Goal: Task Accomplishment & Management: Manage account settings

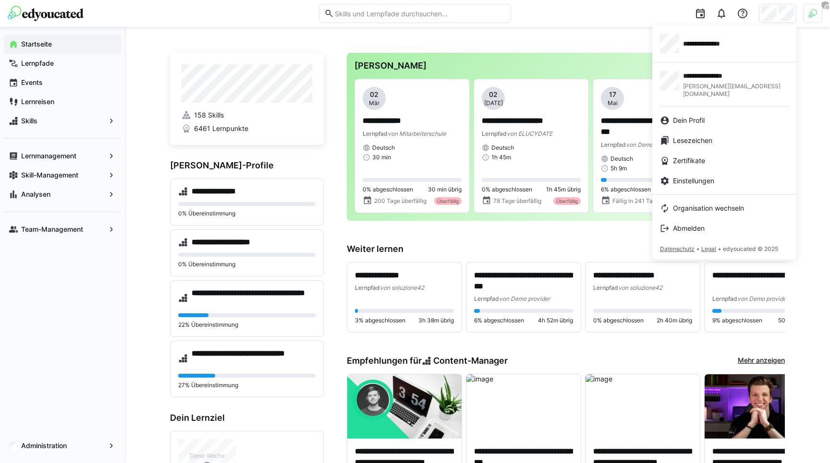
click at [815, 6] on div at bounding box center [415, 231] width 830 height 463
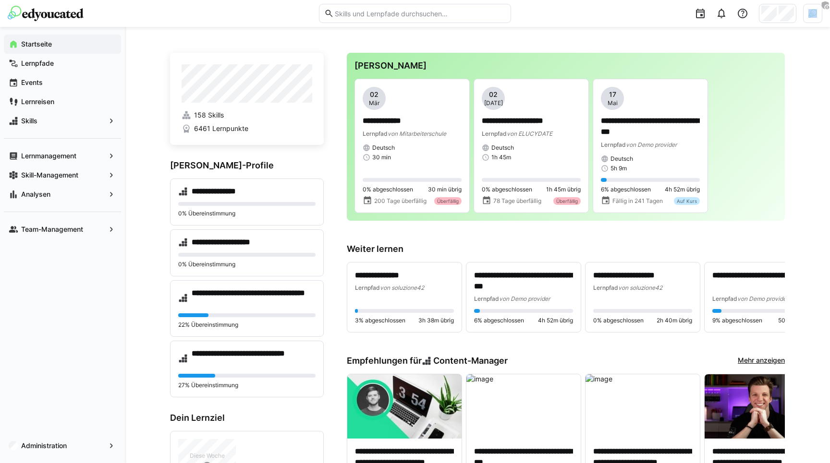
click at [815, 6] on div at bounding box center [812, 13] width 19 height 19
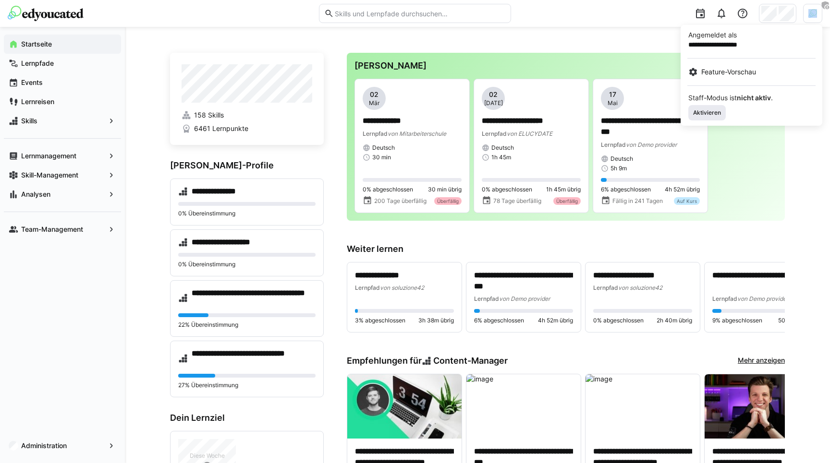
click at [711, 115] on span "Aktivieren" at bounding box center [707, 113] width 30 height 8
click at [776, 15] on div at bounding box center [415, 231] width 830 height 463
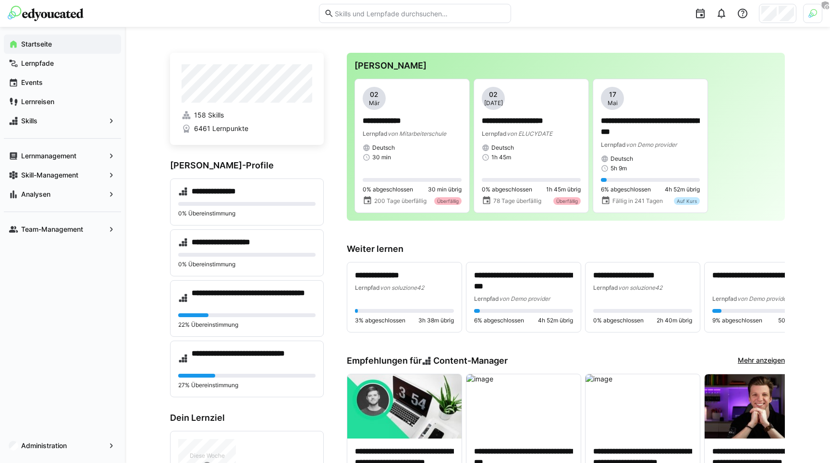
click at [776, 15] on div at bounding box center [777, 13] width 37 height 19
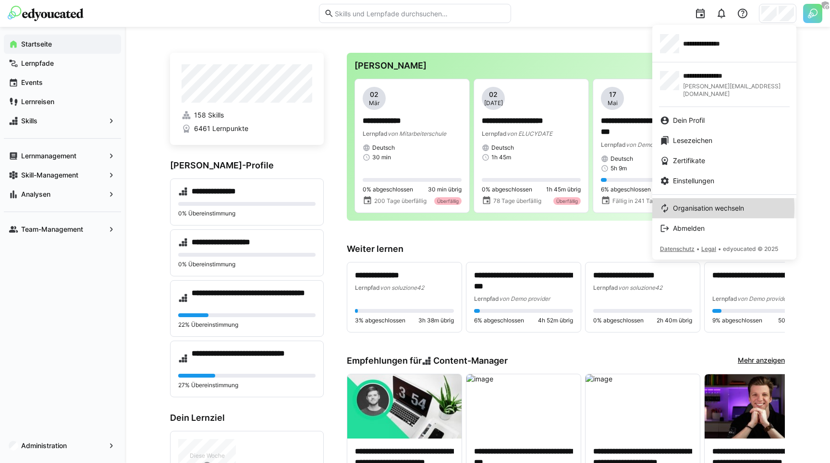
click at [694, 204] on span "Organisation wechseln" at bounding box center [708, 209] width 71 height 10
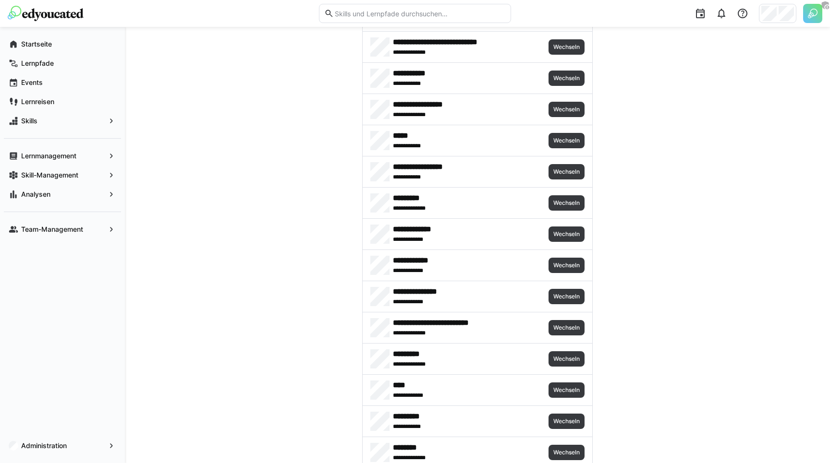
scroll to position [849, 0]
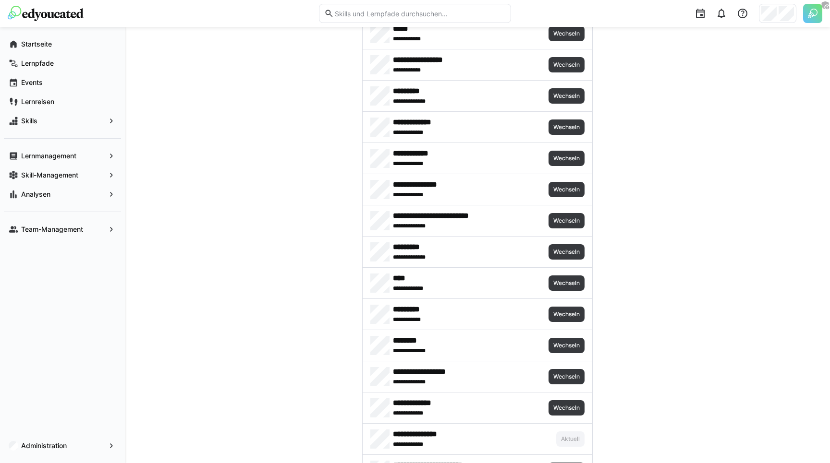
click at [568, 88] on div "**********" at bounding box center [476, 96] width 229 height 31
click at [565, 96] on span "Wechseln" at bounding box center [566, 96] width 28 height 8
